Goal: Information Seeking & Learning: Find specific page/section

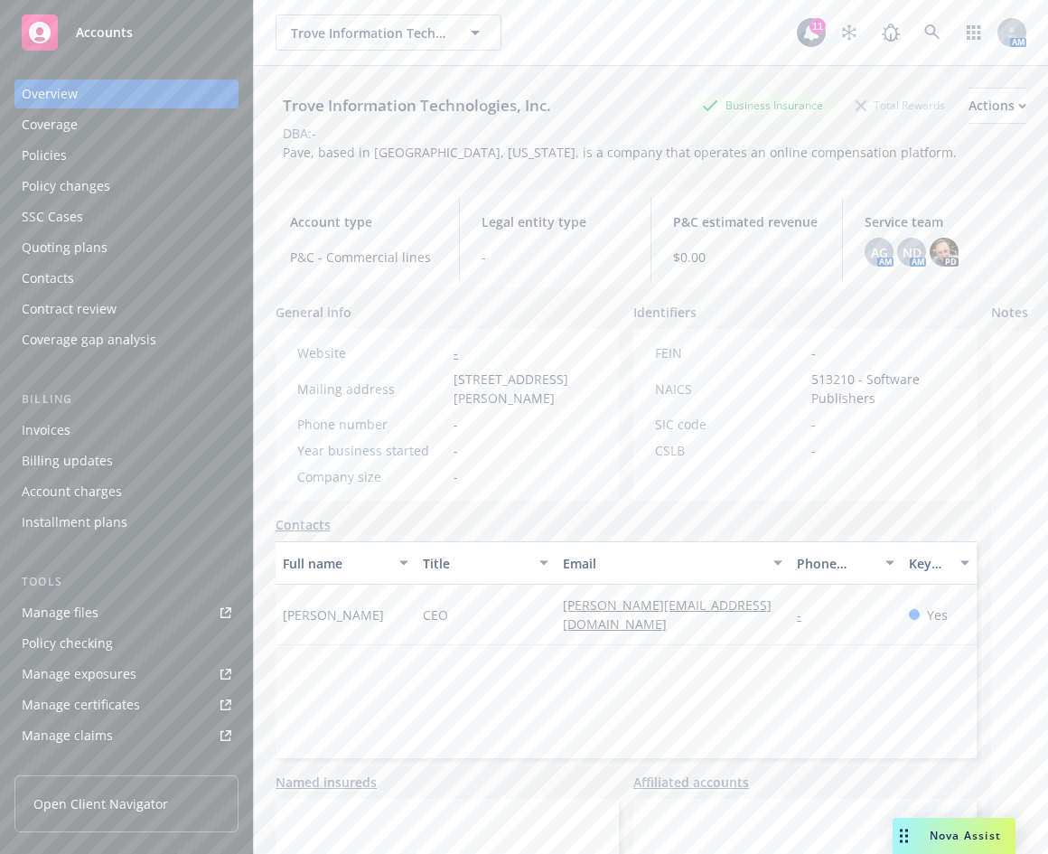
drag, startPoint x: 690, startPoint y: 47, endPoint x: 883, endPoint y: 44, distance: 193.4
click at [687, 50] on div "Trove Information Technologies, Inc. Trove Information Technologies, Inc." at bounding box center [536, 32] width 521 height 36
click at [930, 38] on link at bounding box center [933, 32] width 36 height 36
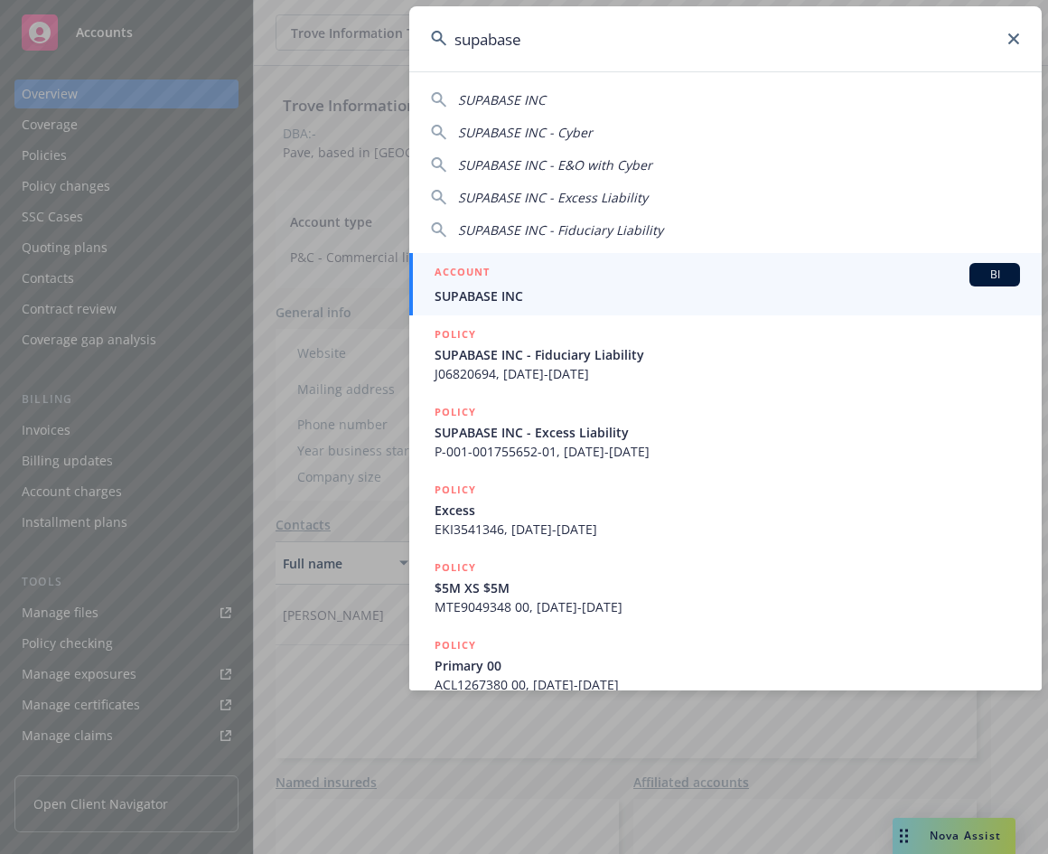
type input "supabase"
drag, startPoint x: 784, startPoint y: 28, endPoint x: 787, endPoint y: 40, distance: 12.3
click at [784, 28] on input "supabase" at bounding box center [725, 38] width 633 height 65
click at [706, 271] on div "ACCOUNT BI" at bounding box center [728, 274] width 586 height 23
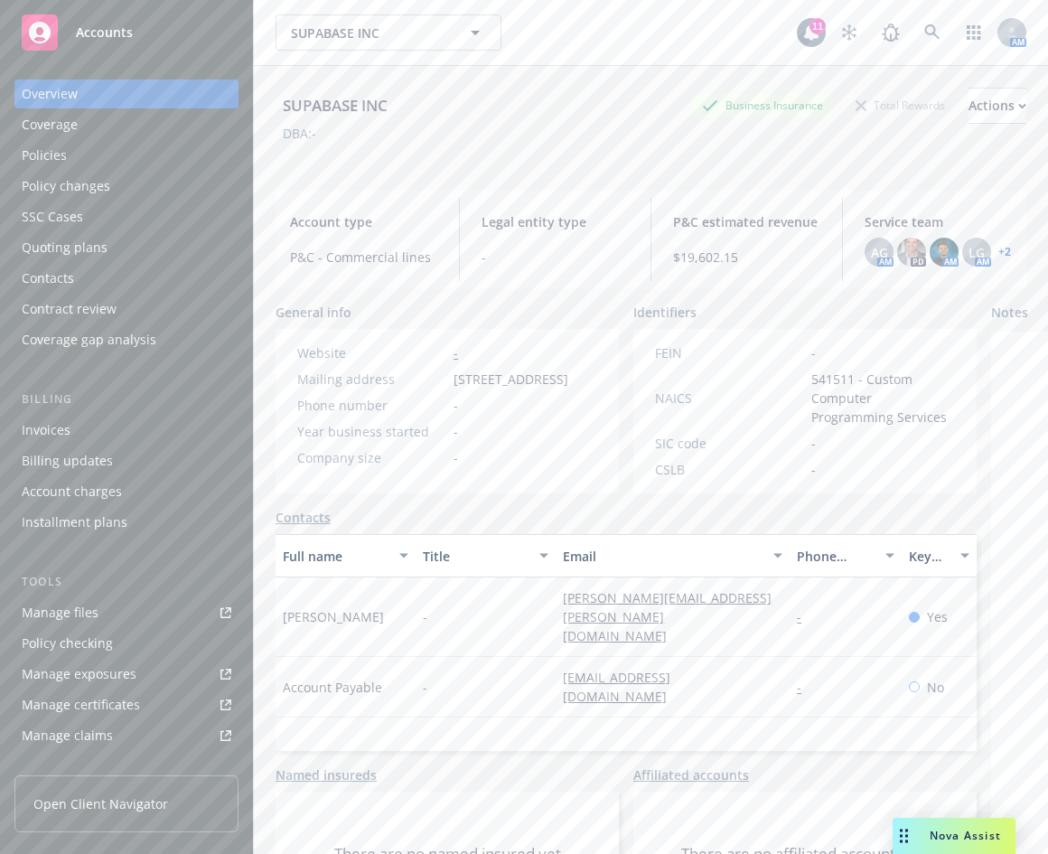
click at [999, 249] on link "+ 2" at bounding box center [1005, 252] width 13 height 11
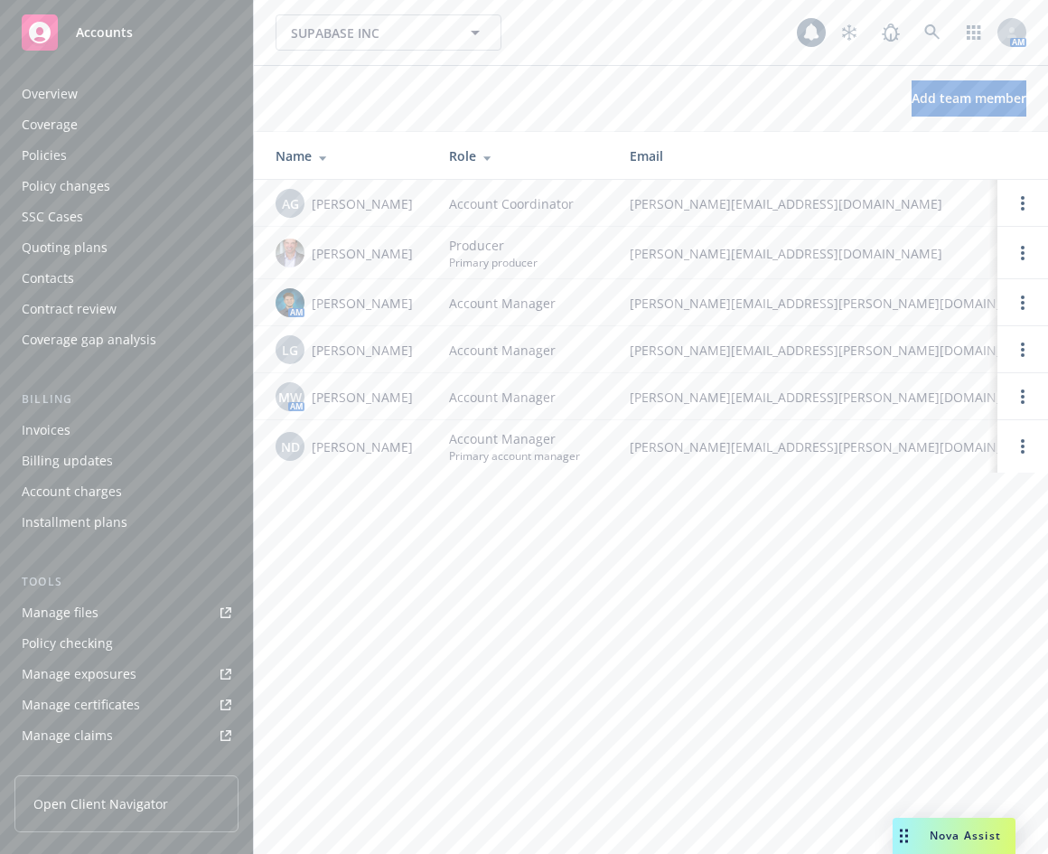
scroll to position [384, 0]
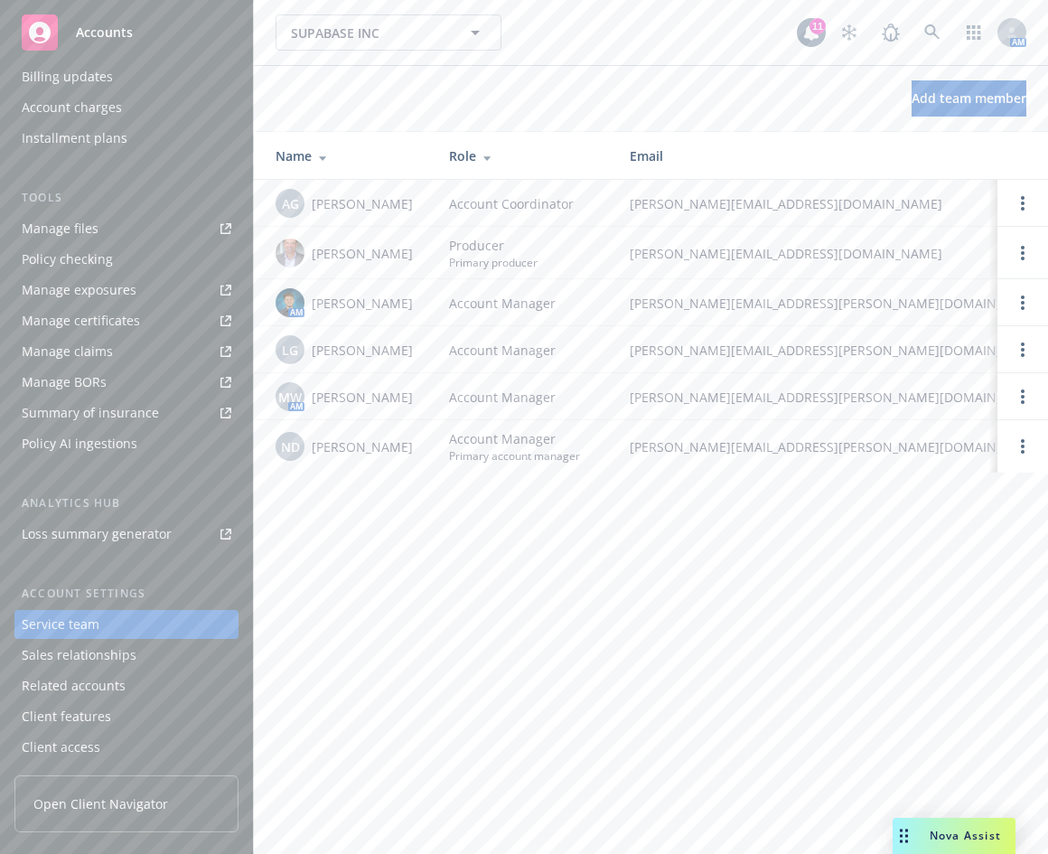
drag, startPoint x: 608, startPoint y: 17, endPoint x: 718, endPoint y: 15, distance: 109.4
click at [608, 17] on div "SUPABASE INC SUPABASE INC" at bounding box center [536, 32] width 521 height 36
click at [936, 36] on icon at bounding box center [931, 31] width 15 height 15
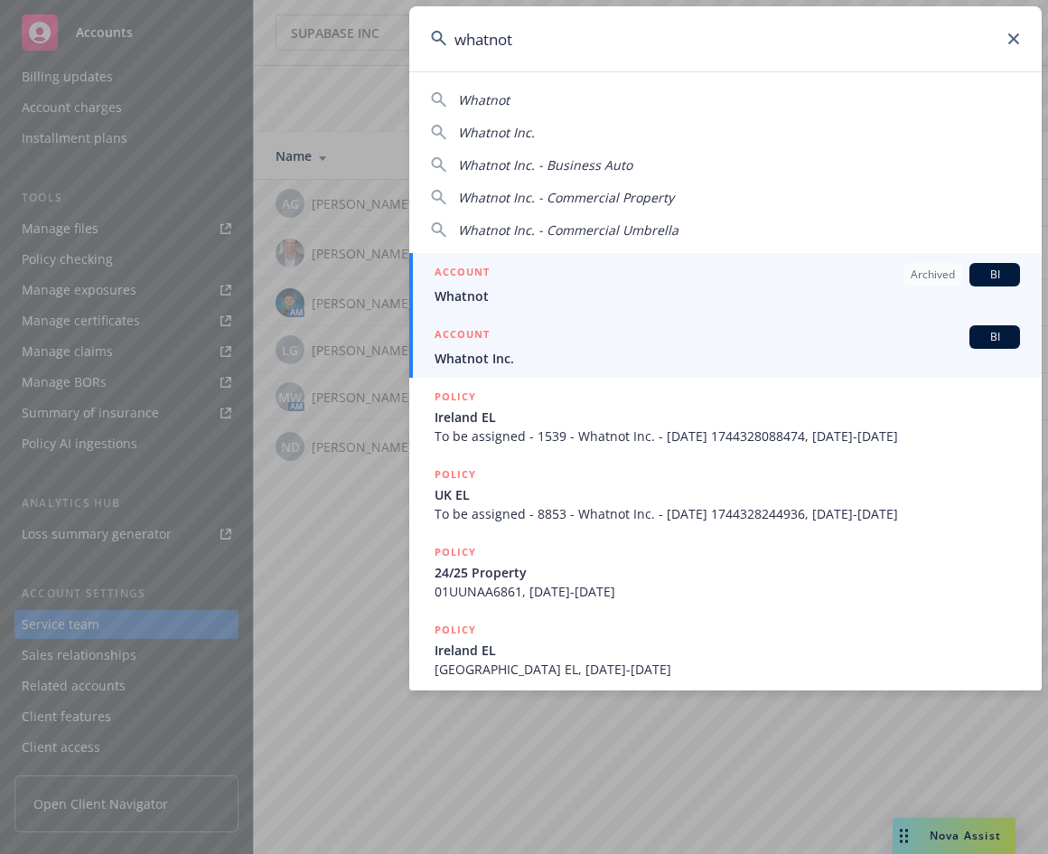
type input "whatnot"
click at [586, 353] on span "Whatnot Inc." at bounding box center [728, 358] width 586 height 19
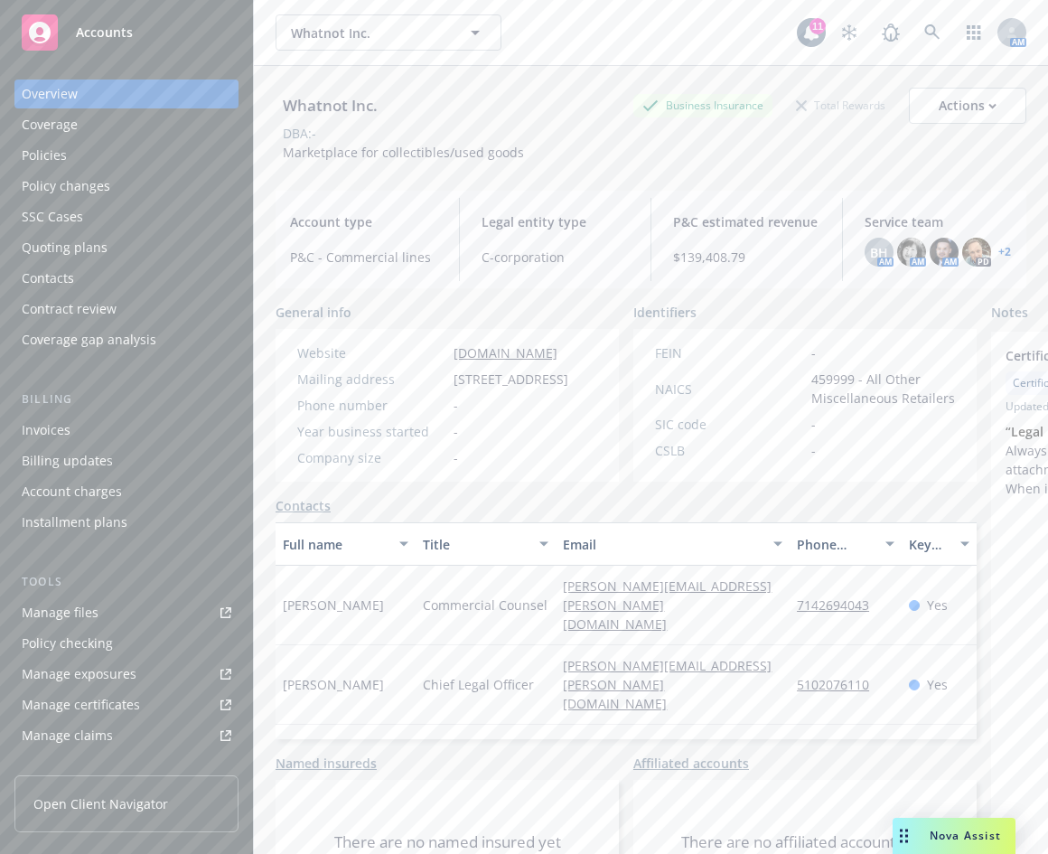
drag, startPoint x: 681, startPoint y: 154, endPoint x: 333, endPoint y: 350, distance: 399.4
click at [681, 160] on div "Whatnot Inc. Business Insurance Total Rewards Actions DBA: - Marketplace for co…" at bounding box center [651, 125] width 751 height 74
click at [117, 602] on link "Manage files" at bounding box center [126, 612] width 224 height 29
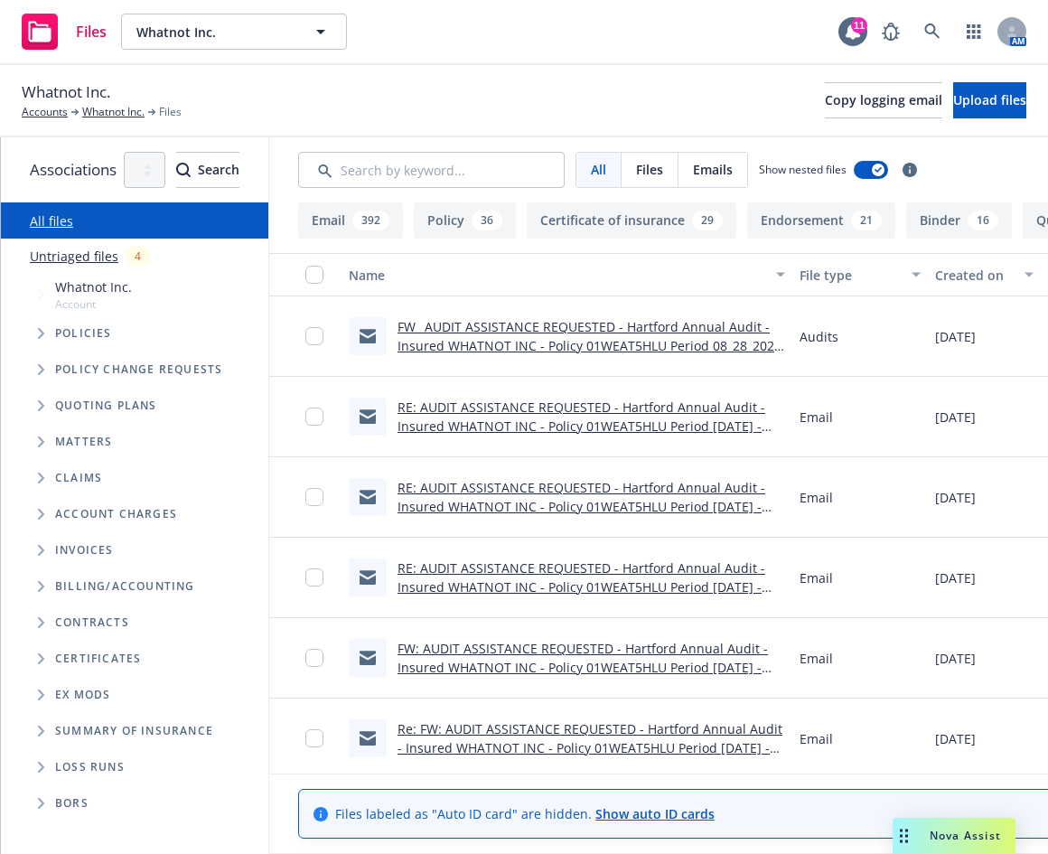
click at [35, 341] on span "Tree Example" at bounding box center [40, 333] width 29 height 29
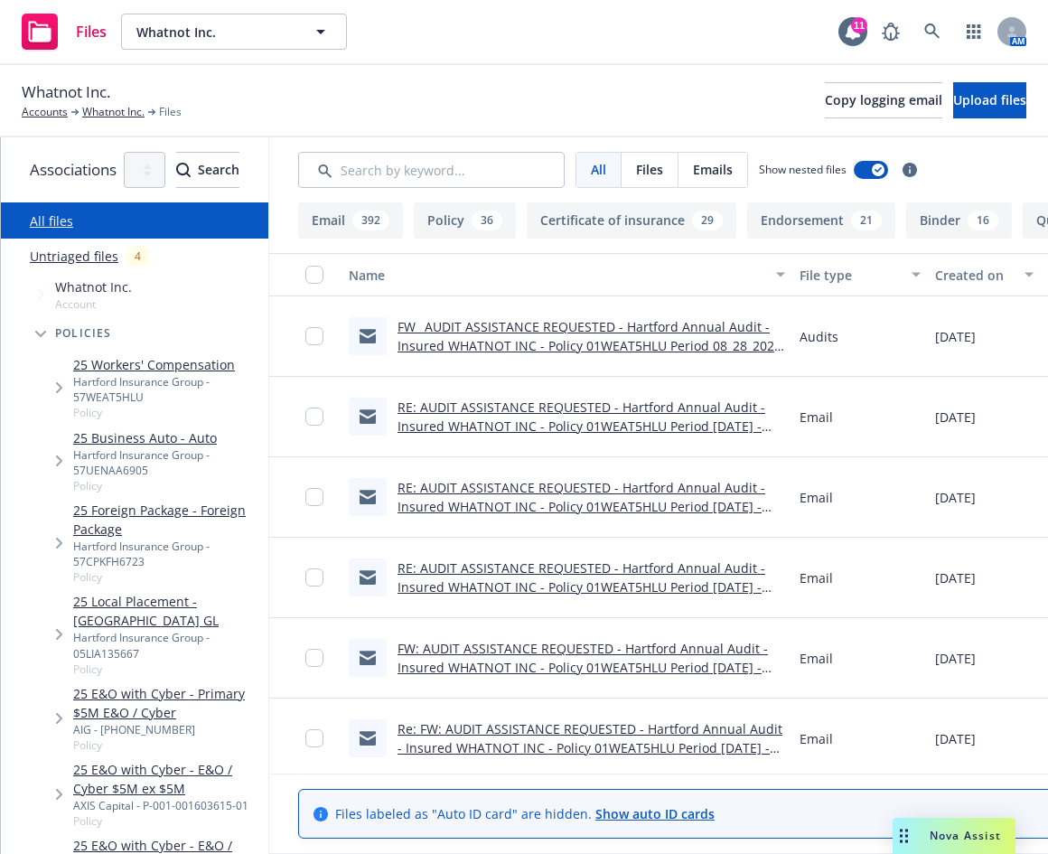
click at [52, 378] on span "Tree Example" at bounding box center [58, 387] width 29 height 29
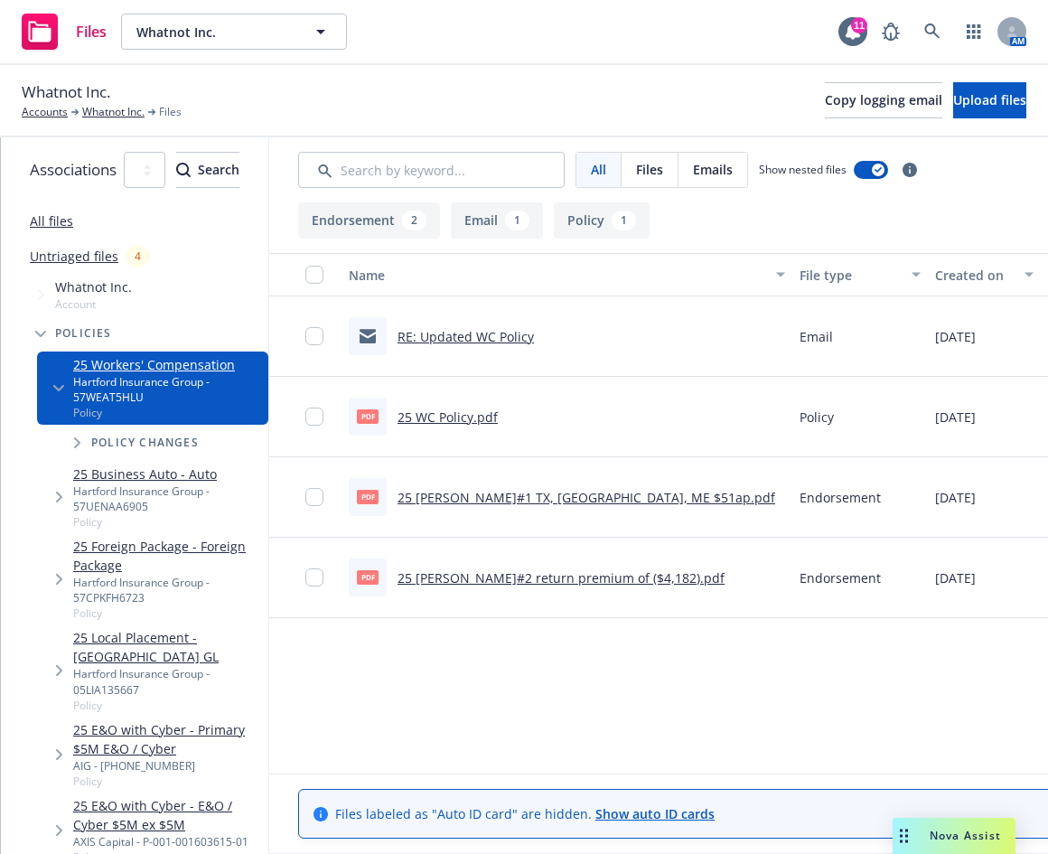
click at [52, 385] on span "Tree Example" at bounding box center [58, 387] width 29 height 29
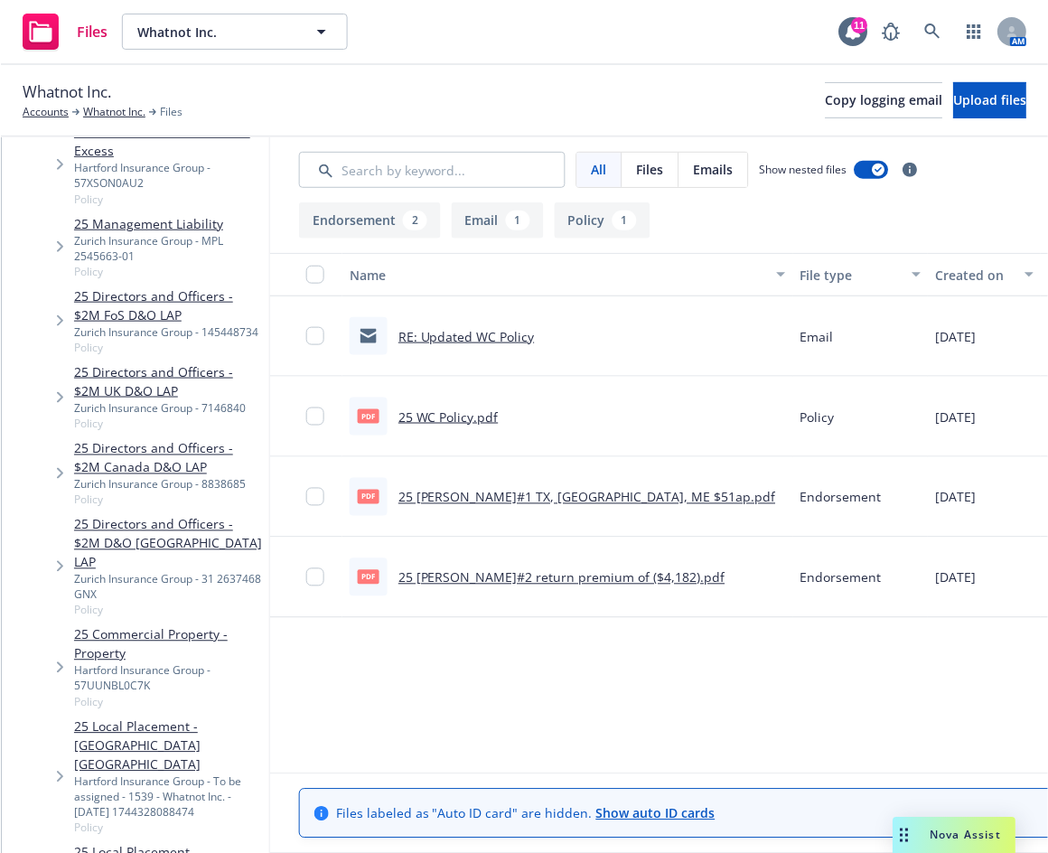
scroll to position [883, 0]
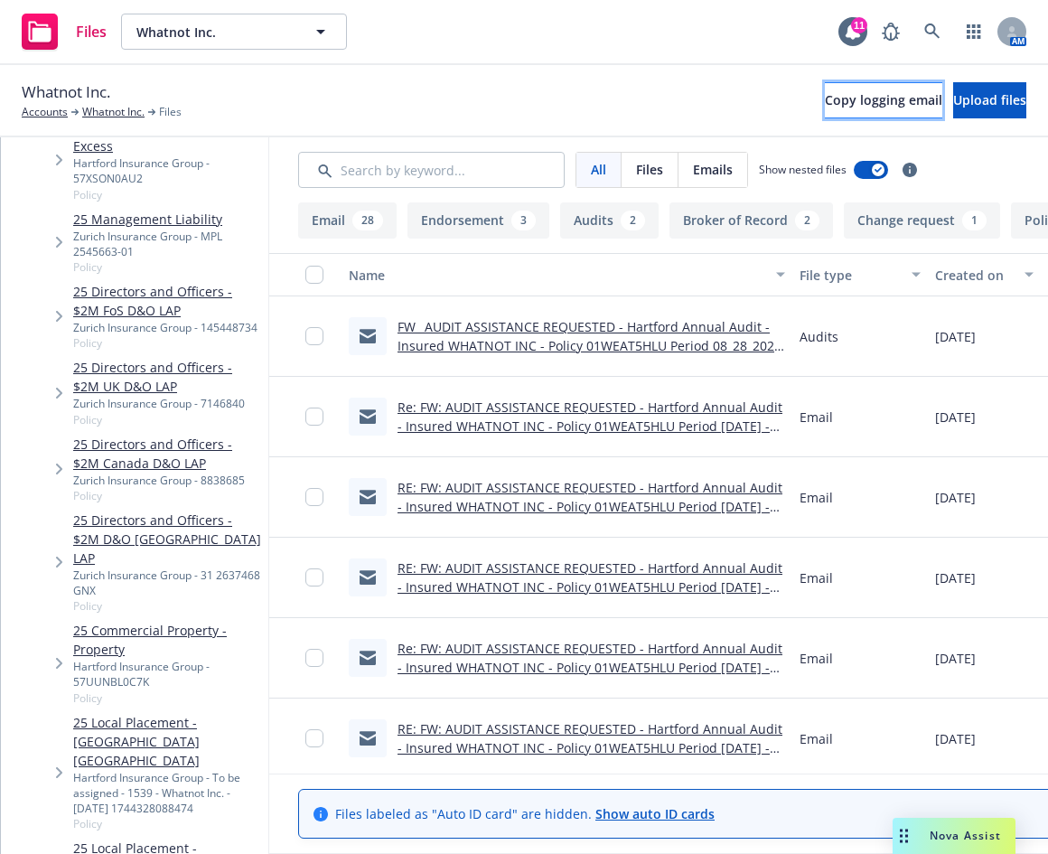
click at [825, 105] on span "Copy logging email" at bounding box center [883, 99] width 117 height 17
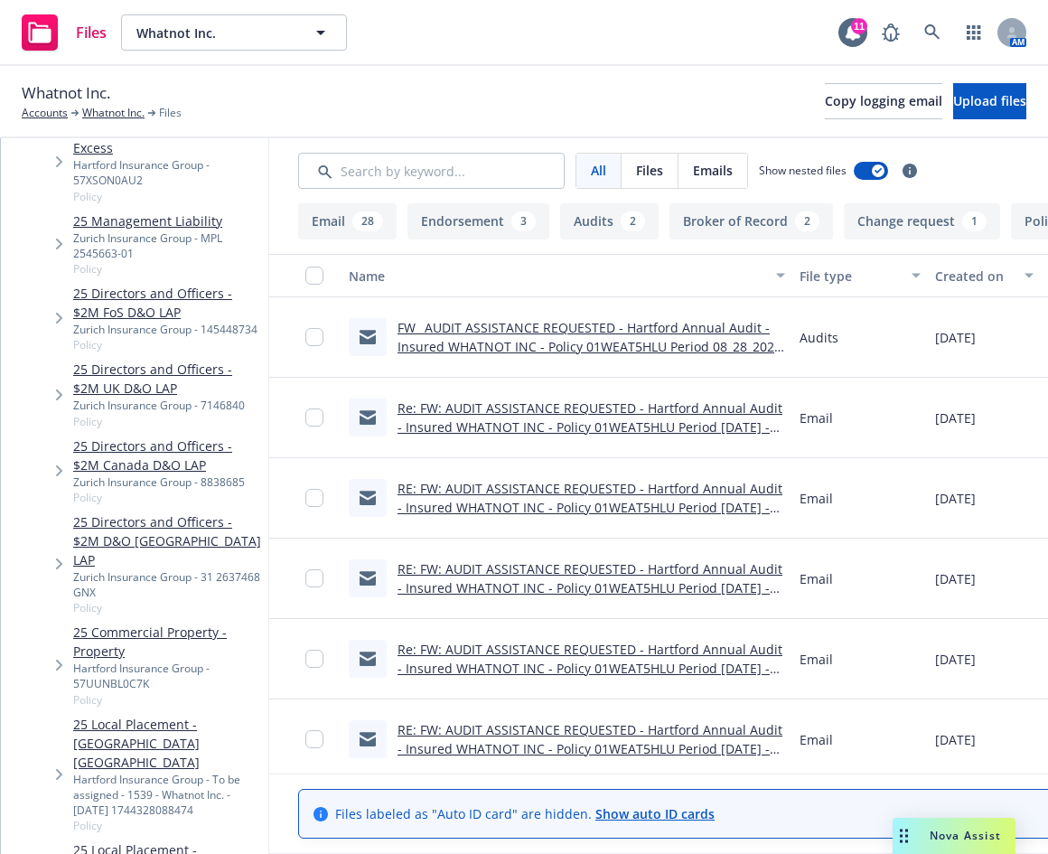
scroll to position [882, 0]
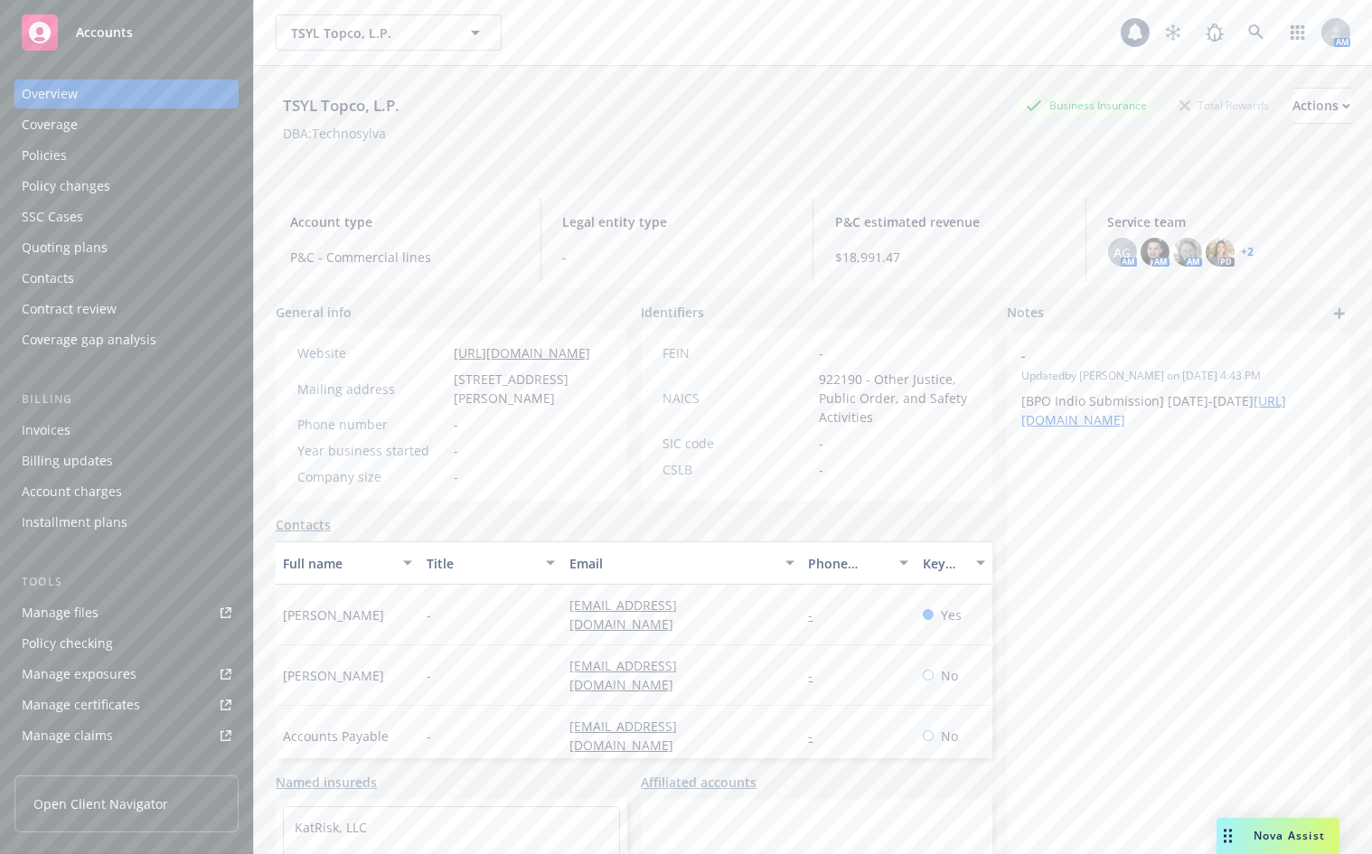
click at [128, 147] on div "Policies" at bounding box center [127, 155] width 210 height 29
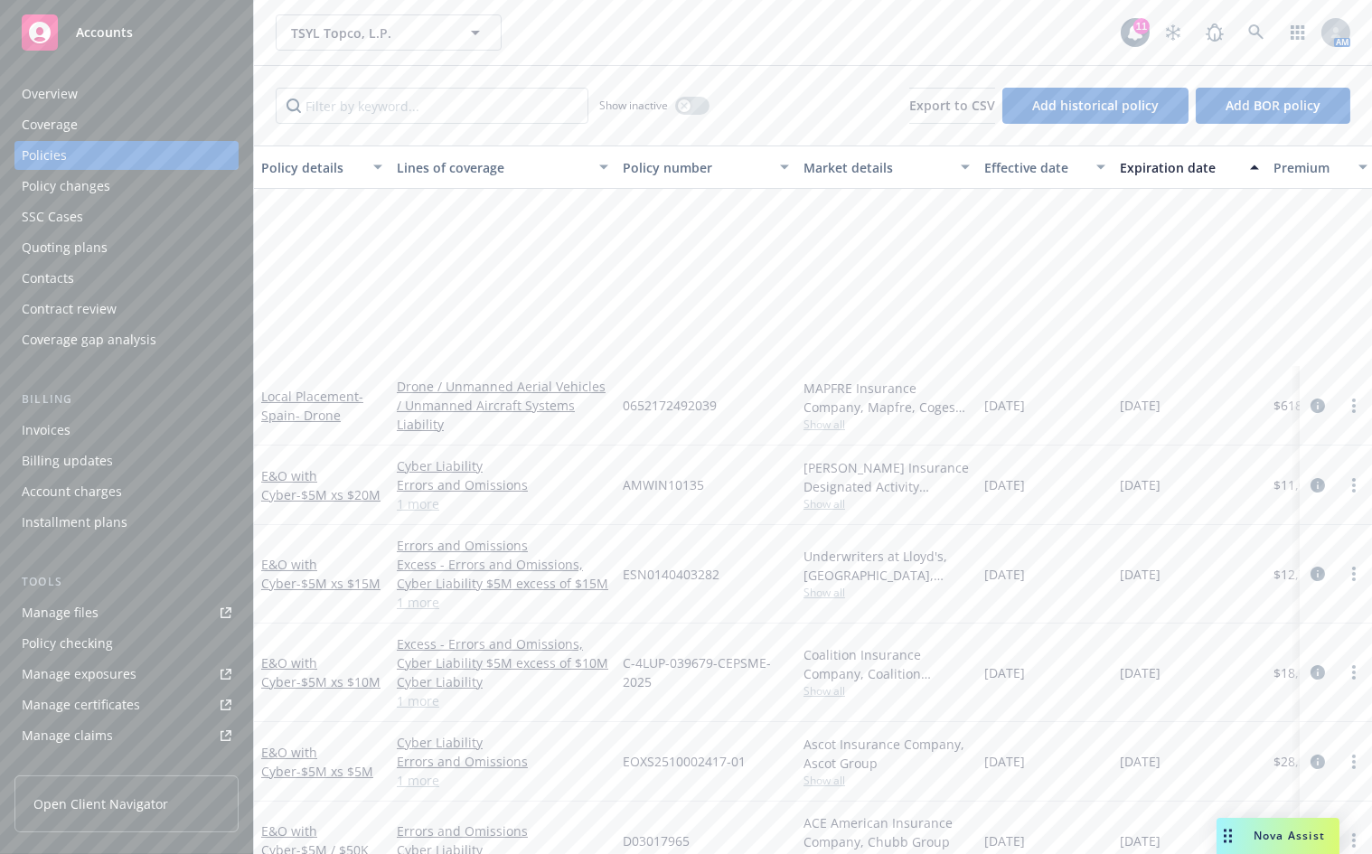
scroll to position [677, 0]
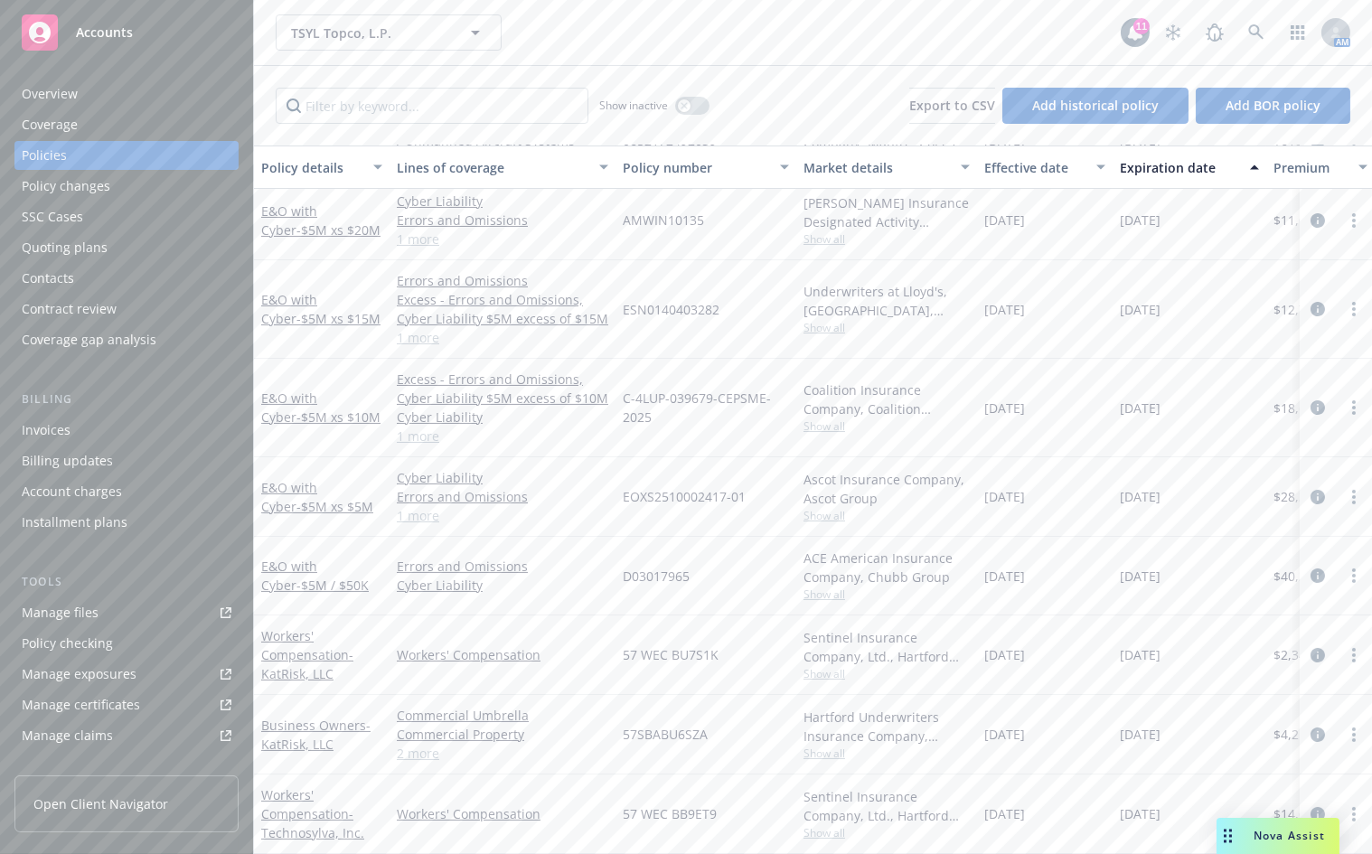
click at [858, 61] on div "TSYL Topco, L.P. TSYL Topco, L.P. 11 AM" at bounding box center [813, 32] width 1118 height 65
click at [771, 56] on div "TSYL Topco, L.P. TSYL Topco, L.P. 11 AM" at bounding box center [813, 32] width 1118 height 65
drag, startPoint x: 1040, startPoint y: 749, endPoint x: 1046, endPoint y: 739, distance: 11.8
click at [1040, 749] on div "08/15/2025" at bounding box center [1045, 735] width 136 height 80
click at [924, 40] on div "TSYL Topco, L.P. TSYL Topco, L.P." at bounding box center [698, 32] width 845 height 36
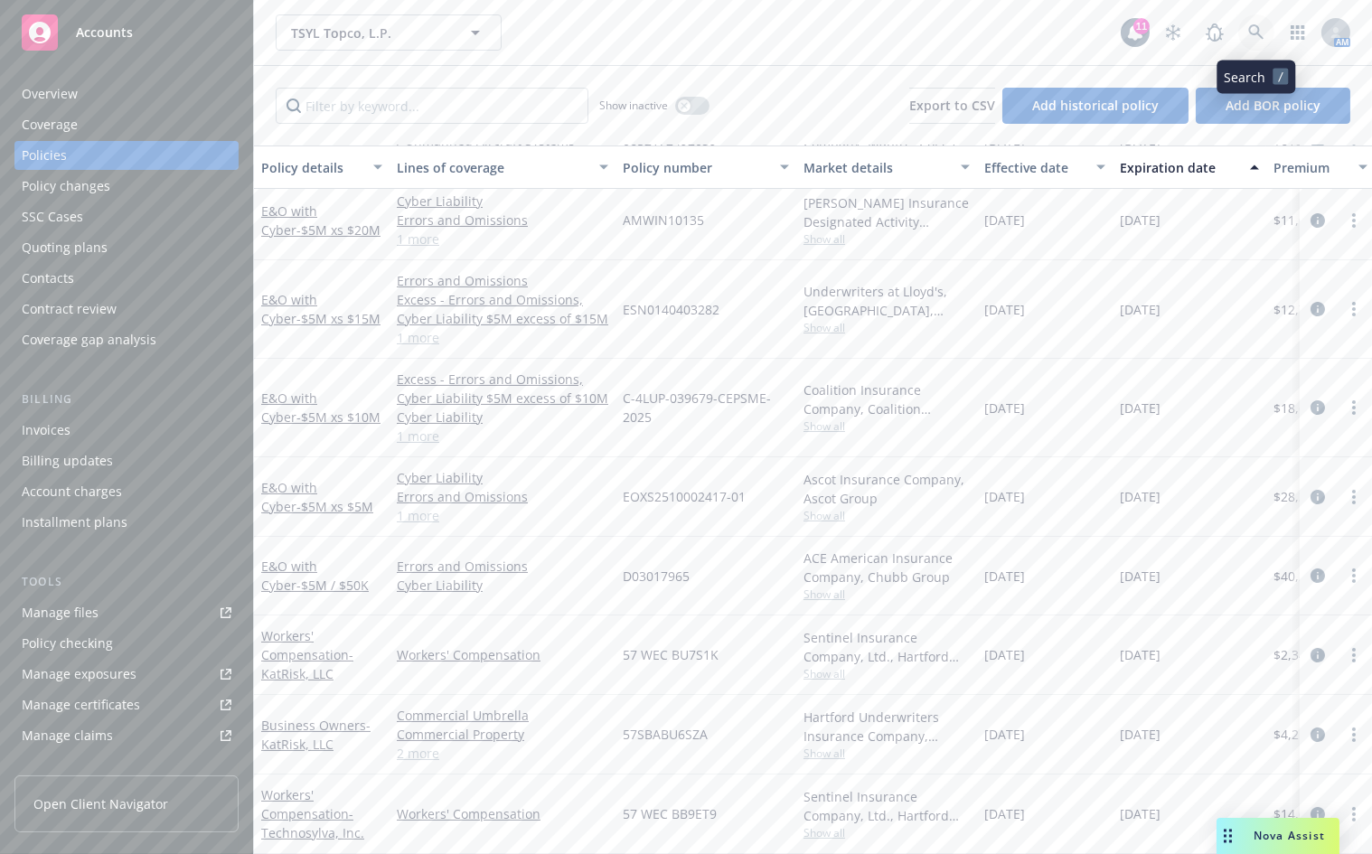
click at [1241, 25] on link at bounding box center [1256, 32] width 36 height 36
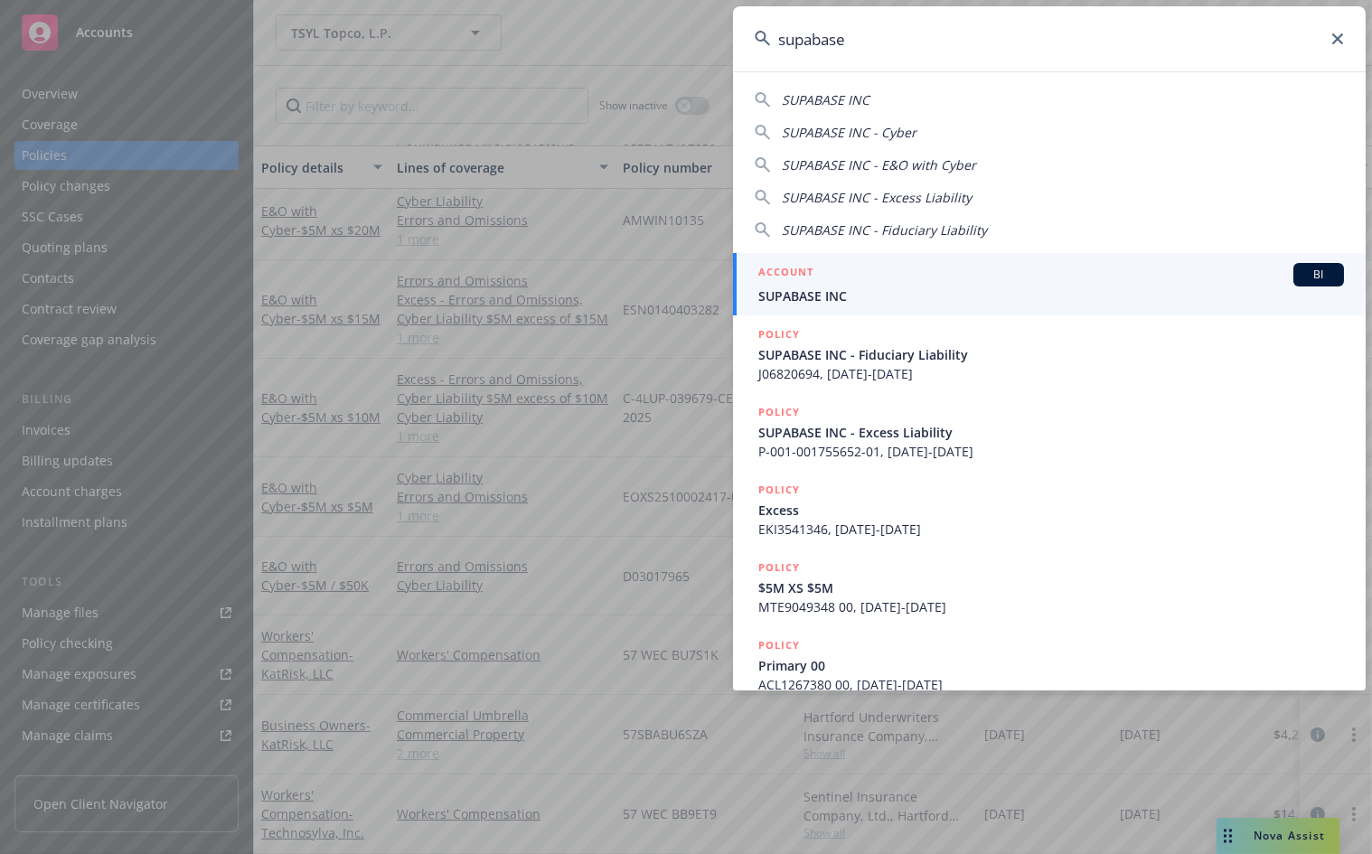
type input "supabase"
click at [996, 268] on div "ACCOUNT BI" at bounding box center [1051, 274] width 586 height 23
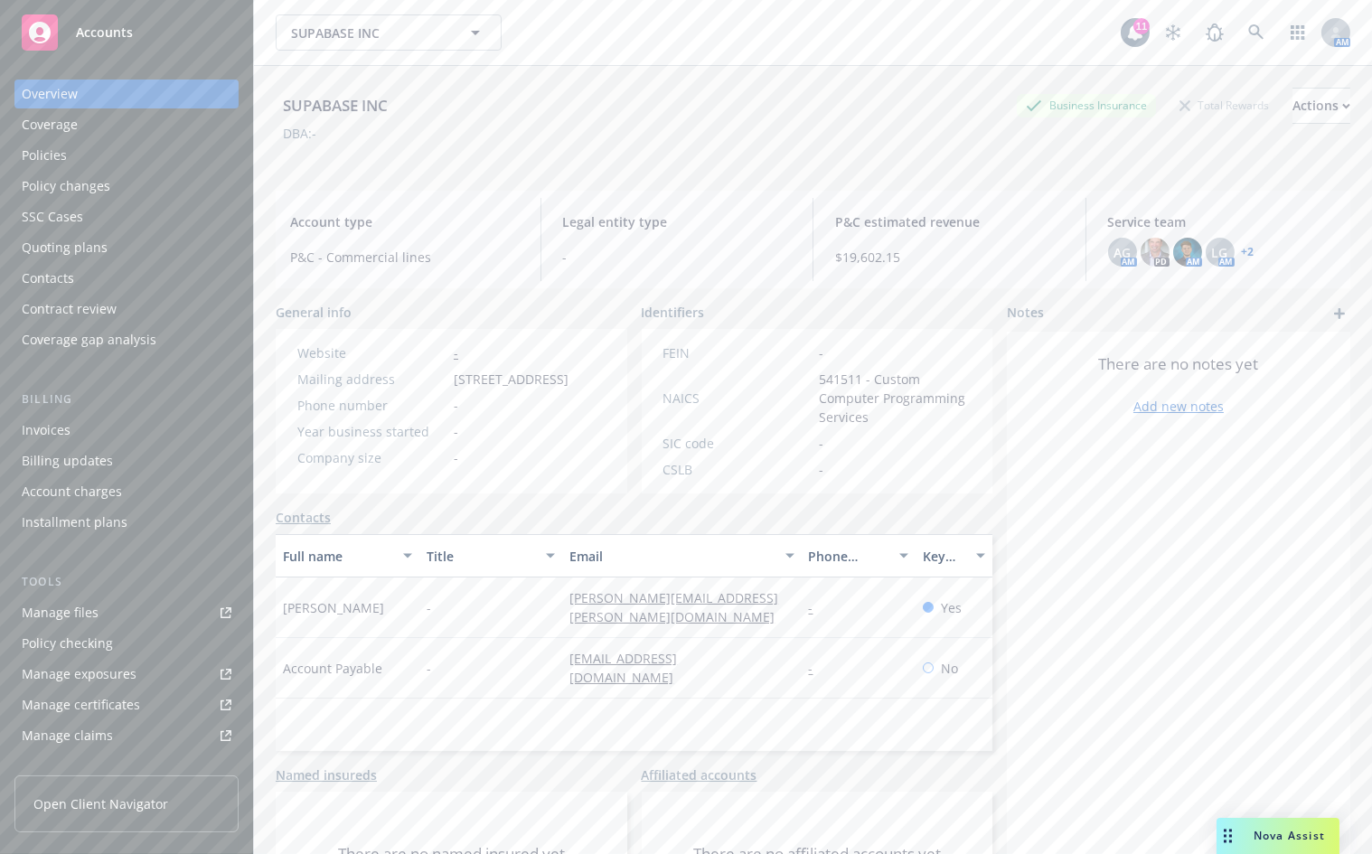
click at [1242, 252] on link "+ 2" at bounding box center [1248, 252] width 13 height 11
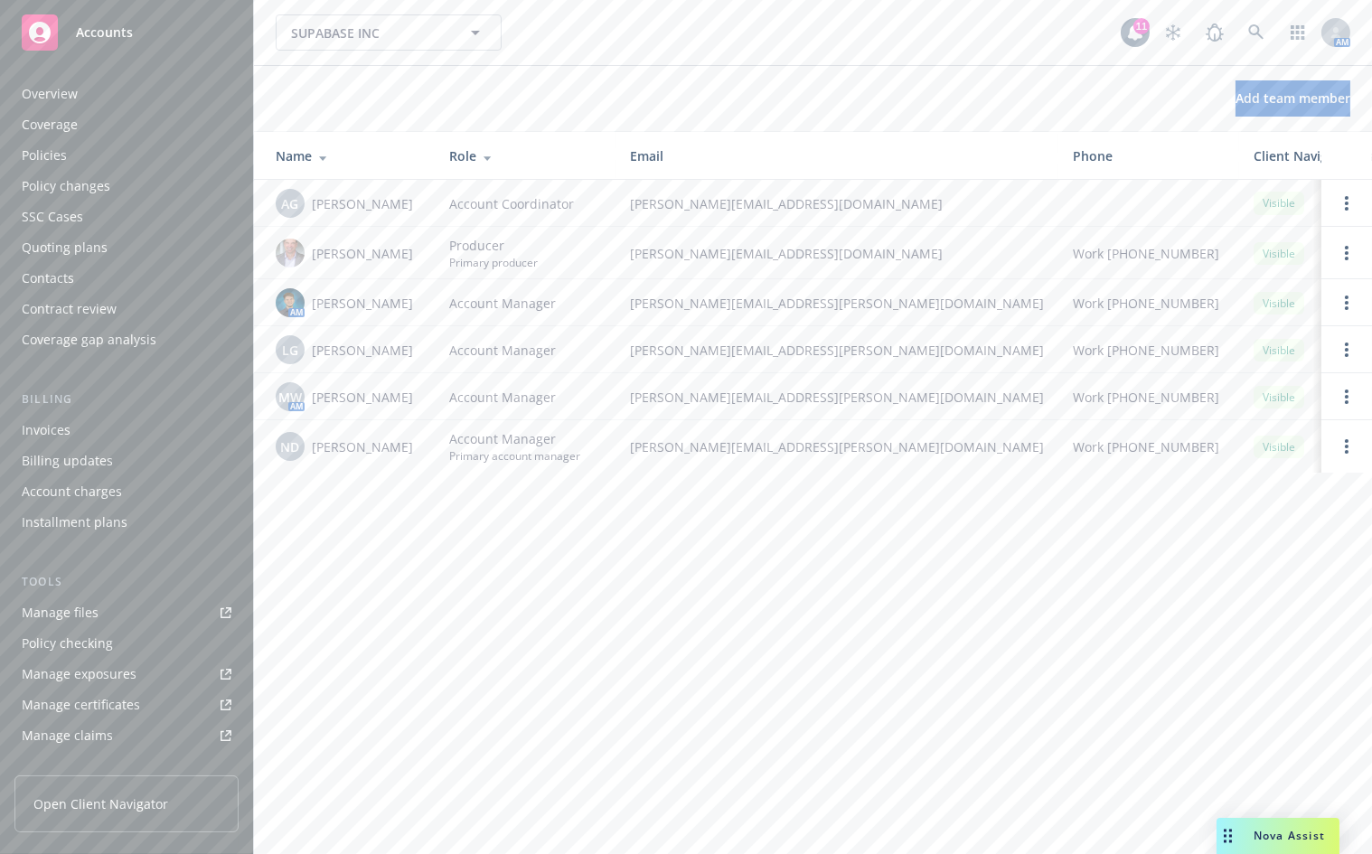
click at [107, 155] on div "Policies" at bounding box center [127, 155] width 210 height 29
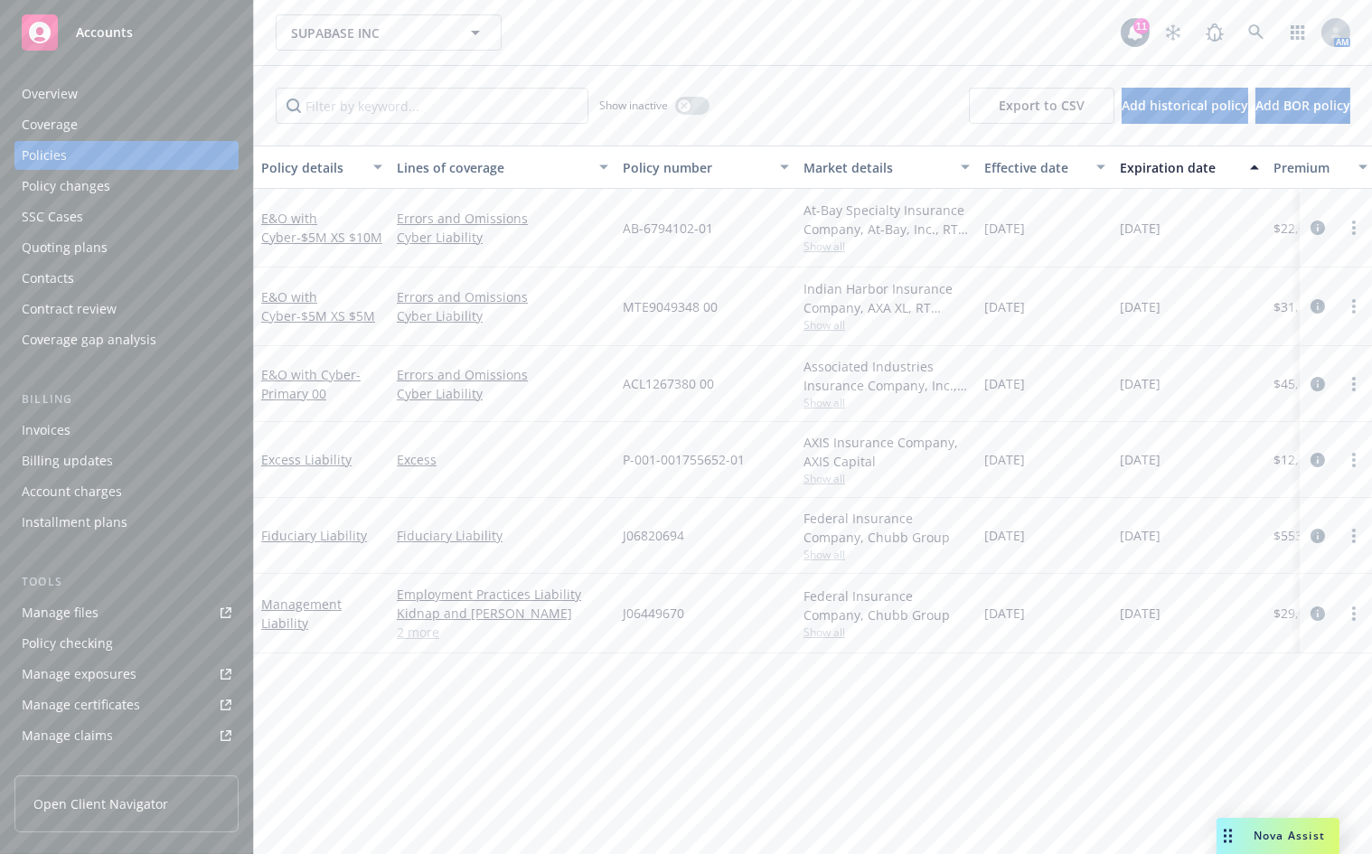
drag, startPoint x: 910, startPoint y: 770, endPoint x: 870, endPoint y: 828, distance: 70.2
click at [870, 828] on div "Policy details Lines of coverage Policy number Market details Effective date Ex…" at bounding box center [813, 499] width 1118 height 708
